Goal: Task Accomplishment & Management: Complete application form

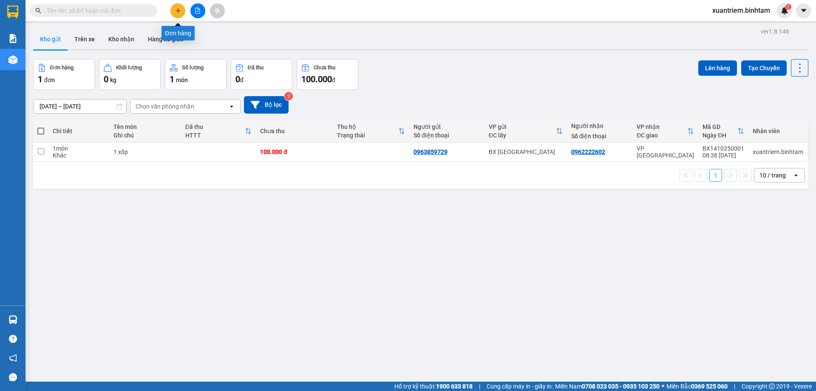
click at [172, 6] on button at bounding box center [178, 10] width 15 height 15
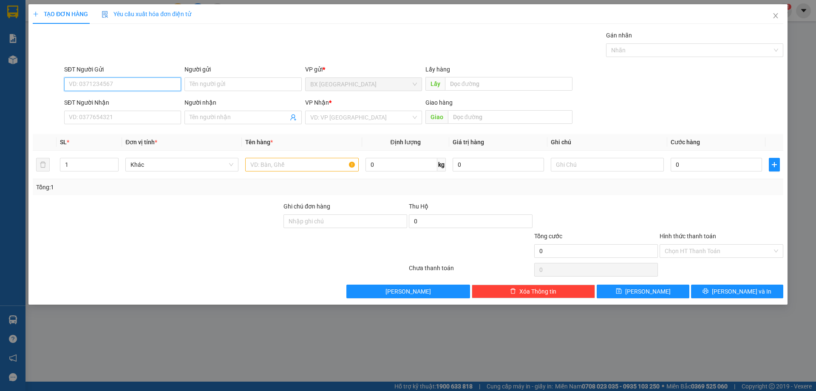
click at [159, 84] on input "SĐT Người Gửi" at bounding box center [122, 84] width 117 height 14
click at [83, 82] on input "0988519" at bounding box center [122, 84] width 117 height 14
click at [102, 82] on input "0984519" at bounding box center [122, 84] width 117 height 14
type input "0984519539"
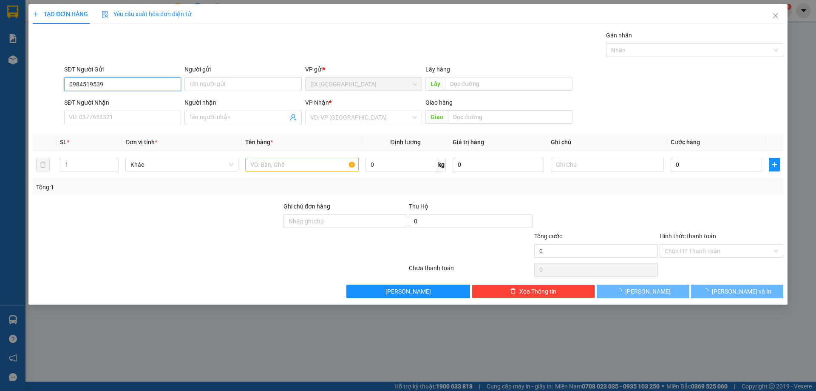
click at [118, 85] on input "0984519539" at bounding box center [122, 84] width 117 height 14
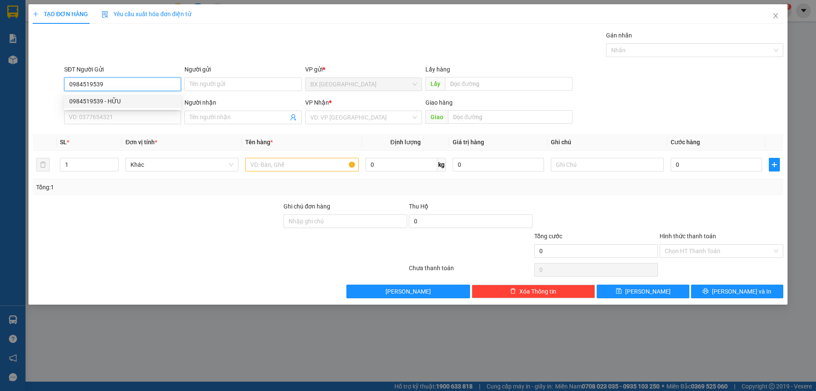
click at [111, 101] on div "0984519539 - HỮU" at bounding box center [122, 101] width 107 height 9
type input "HỮU"
type input "0988628286"
type input "HOA"
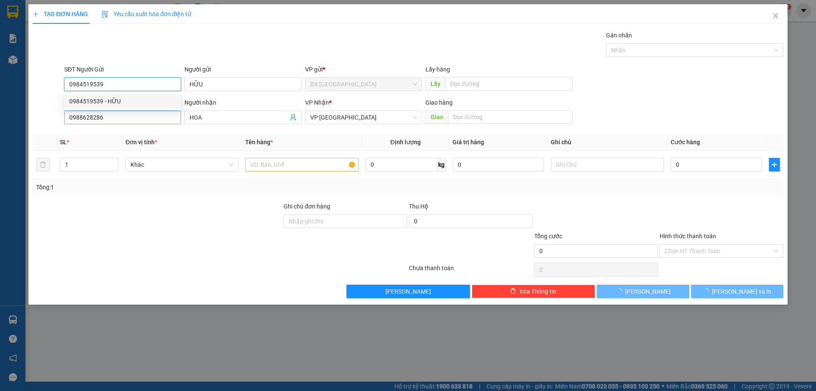
type input "0984519539"
type input "70.000"
click at [130, 118] on input "0988628286" at bounding box center [122, 118] width 117 height 14
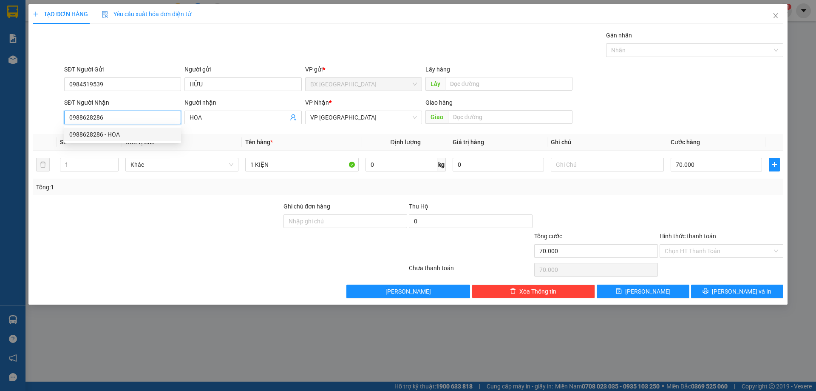
drag, startPoint x: 128, startPoint y: 118, endPoint x: 69, endPoint y: 121, distance: 59.6
click at [41, 113] on div "SĐT Người Nhận 0988628286 Người nhận HOA VP Nhận * VP [GEOGRAPHIC_DATA] Giao hà…" at bounding box center [408, 113] width 753 height 30
click at [91, 117] on input "09051057911" at bounding box center [122, 118] width 117 height 14
click at [90, 116] on input "09051057911" at bounding box center [122, 118] width 117 height 14
click at [123, 119] on input "0905157911" at bounding box center [122, 118] width 117 height 14
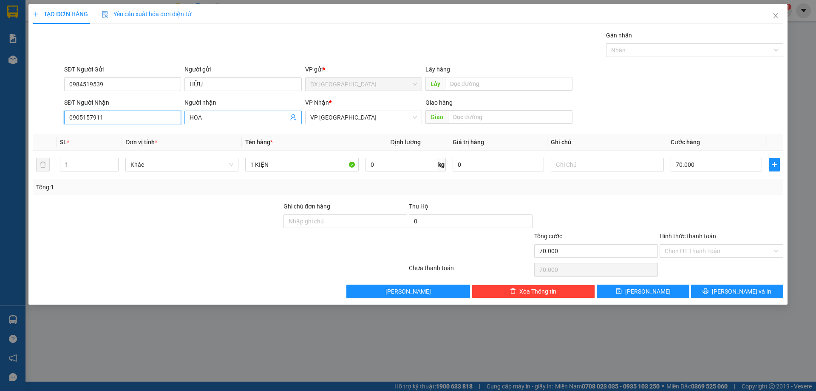
type input "0905157911"
drag, startPoint x: 214, startPoint y: 119, endPoint x: 162, endPoint y: 117, distance: 51.9
click at [162, 117] on div "SĐT Người Nhận 0905157911 Người nhận HOA HOA VP Nhận * VP [GEOGRAPHIC_DATA] Gia…" at bounding box center [424, 113] width 723 height 30
click at [314, 164] on input "1 KIỆN" at bounding box center [301, 165] width 113 height 14
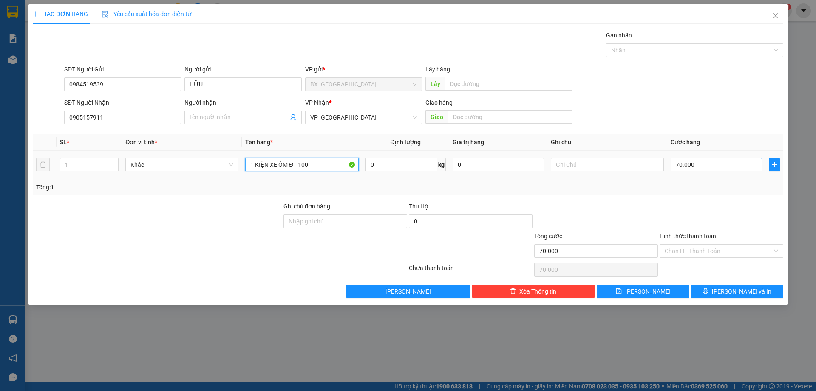
type input "1 KIỆN XE ÔM ĐT 100"
click at [718, 171] on input "70.000" at bounding box center [716, 165] width 91 height 14
type input "5"
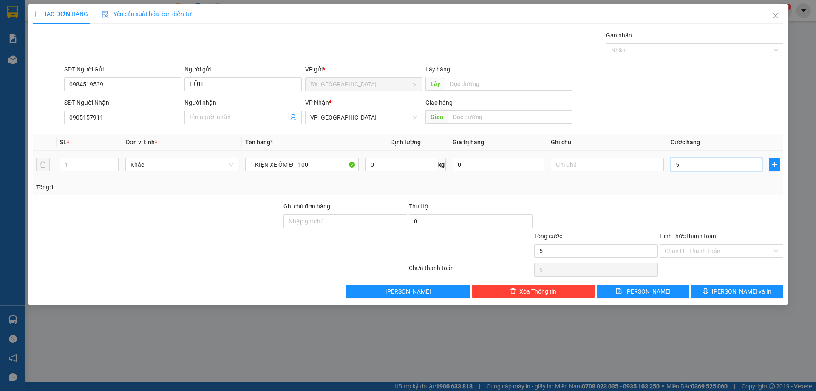
type input "50"
type input "500"
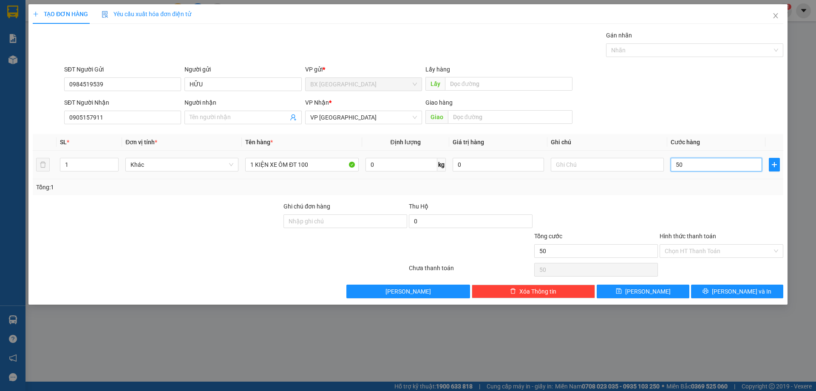
type input "500"
type input "5.000"
type input "50.000"
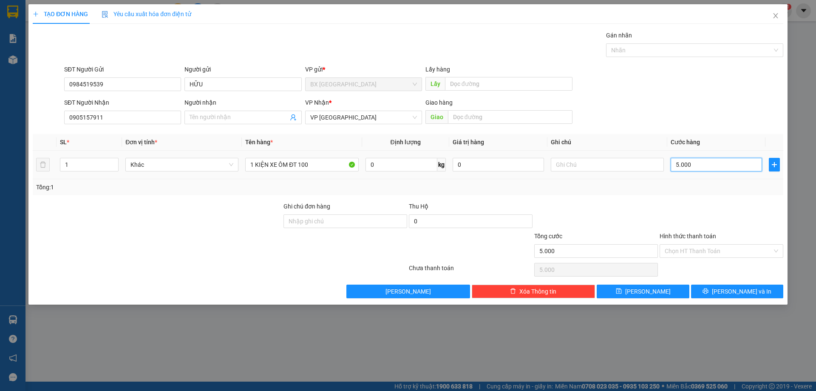
type input "50.000"
click at [730, 255] on input "Hình thức thanh toán" at bounding box center [719, 250] width 108 height 13
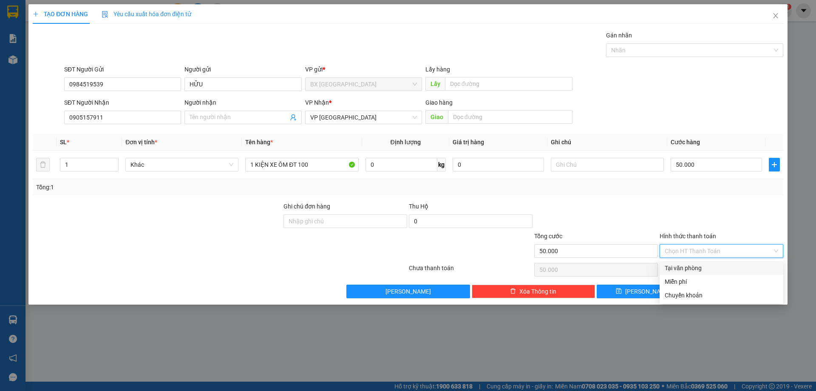
drag, startPoint x: 708, startPoint y: 269, endPoint x: 729, endPoint y: 281, distance: 23.8
click at [710, 270] on div "Tại văn phòng" at bounding box center [722, 267] width 114 height 9
type input "0"
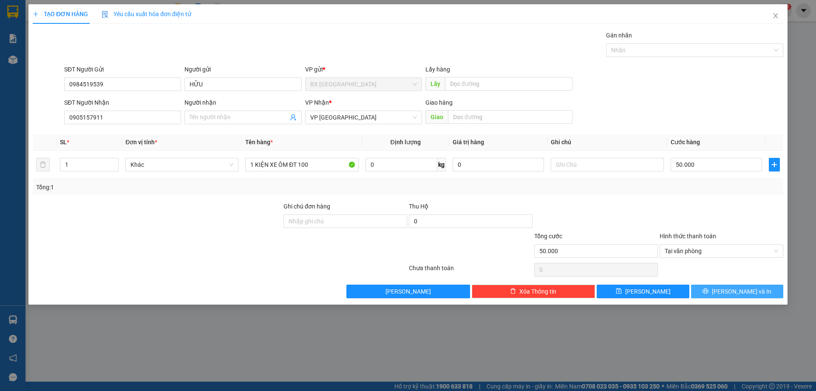
click at [728, 287] on button "[PERSON_NAME] và In" at bounding box center [737, 291] width 92 height 14
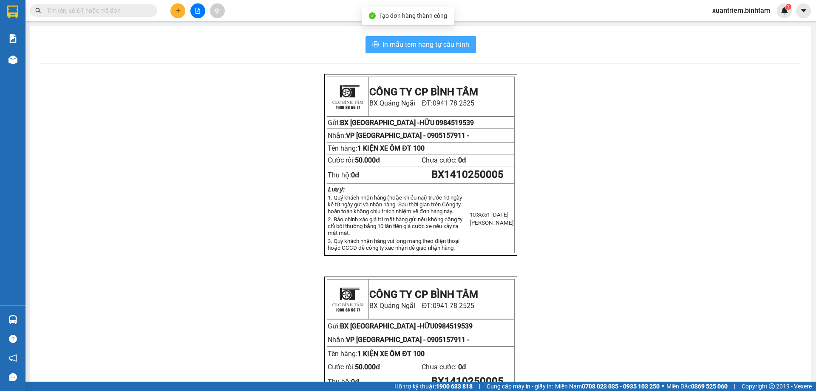
click at [415, 47] on span "In mẫu tem hàng tự cấu hình" at bounding box center [426, 44] width 87 height 11
